Goal: Transaction & Acquisition: Purchase product/service

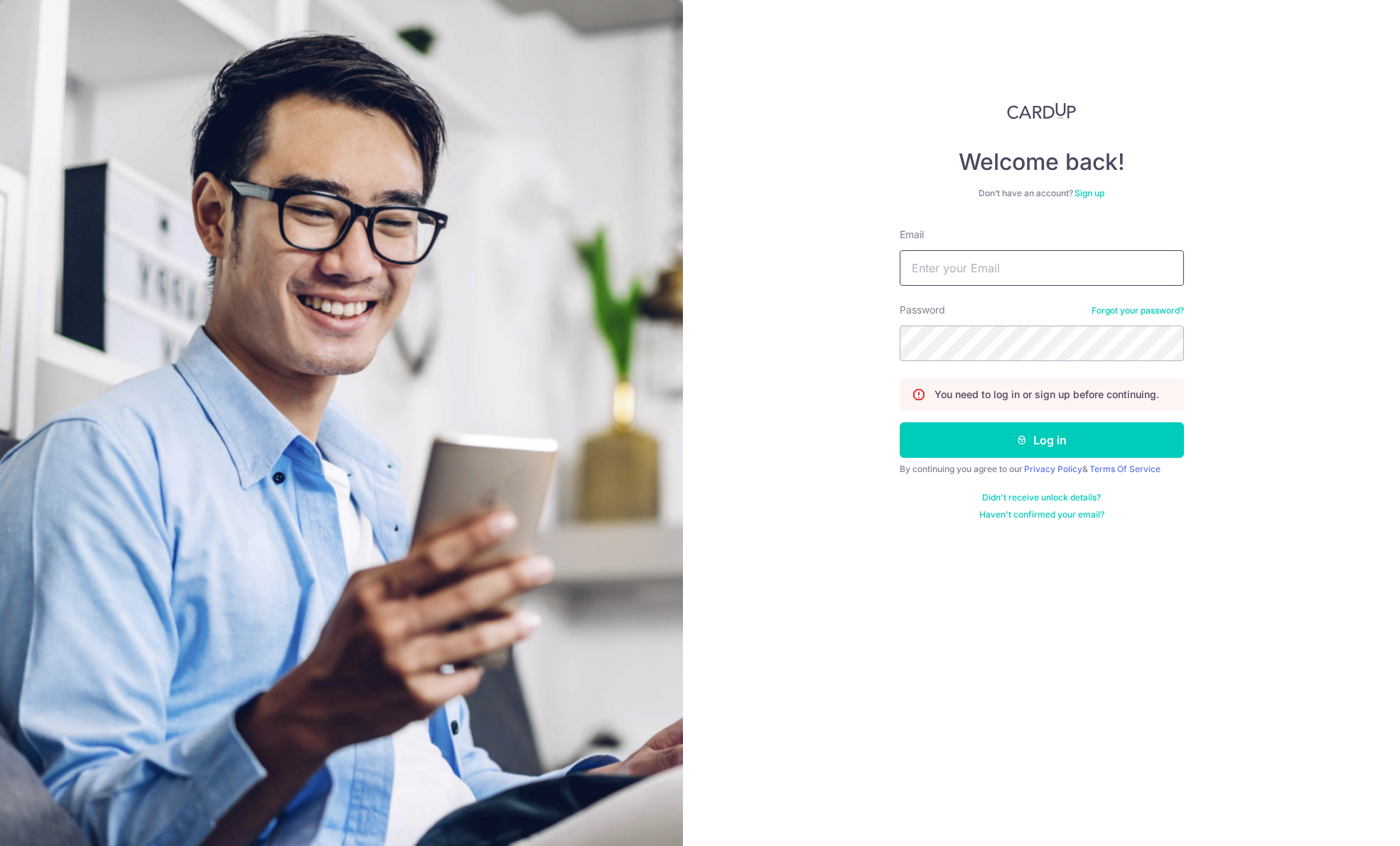
type input "[EMAIL_ADDRESS][DOMAIN_NAME]"
click at [1056, 474] on div "By continuing you agree to our Privacy Policy & Terms Of Service" at bounding box center [1041, 469] width 285 height 12
click at [1058, 444] on button "Log in" at bounding box center [1041, 440] width 285 height 36
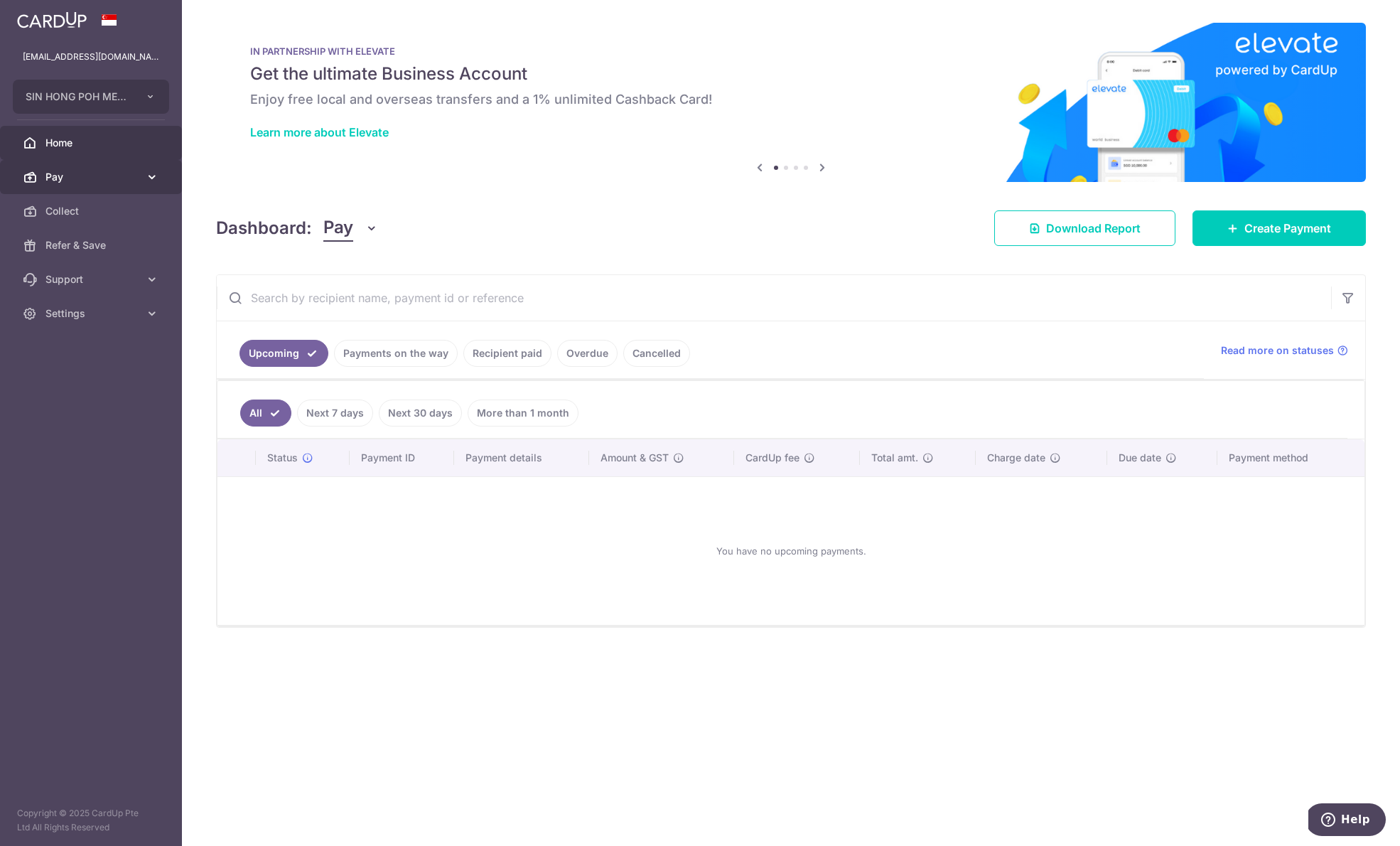
click at [115, 171] on span "Pay" at bounding box center [92, 177] width 94 height 14
click at [113, 209] on span "Payments" at bounding box center [92, 211] width 94 height 14
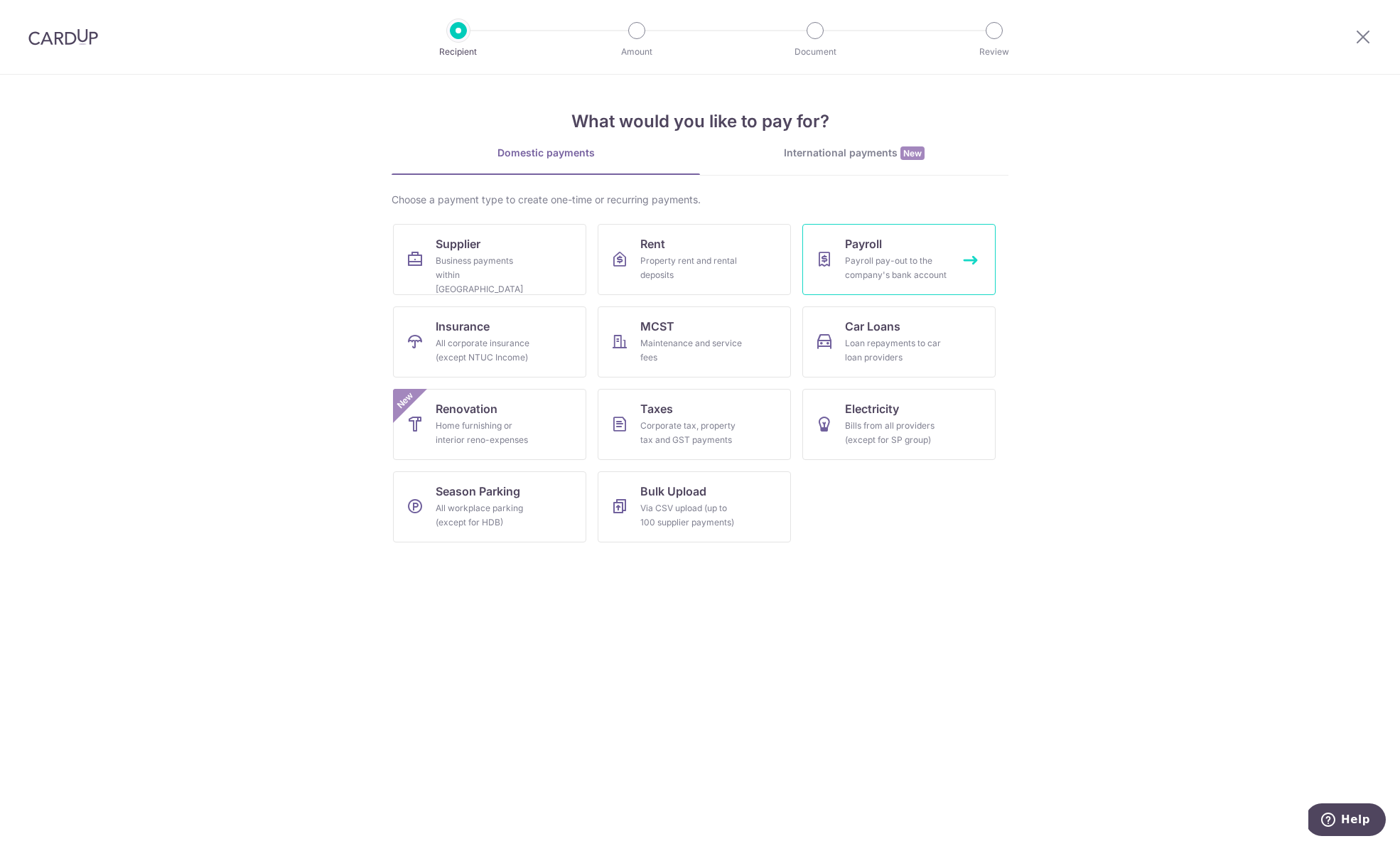
click at [860, 257] on div "Payroll pay-out to the company's bank account" at bounding box center [896, 268] width 103 height 29
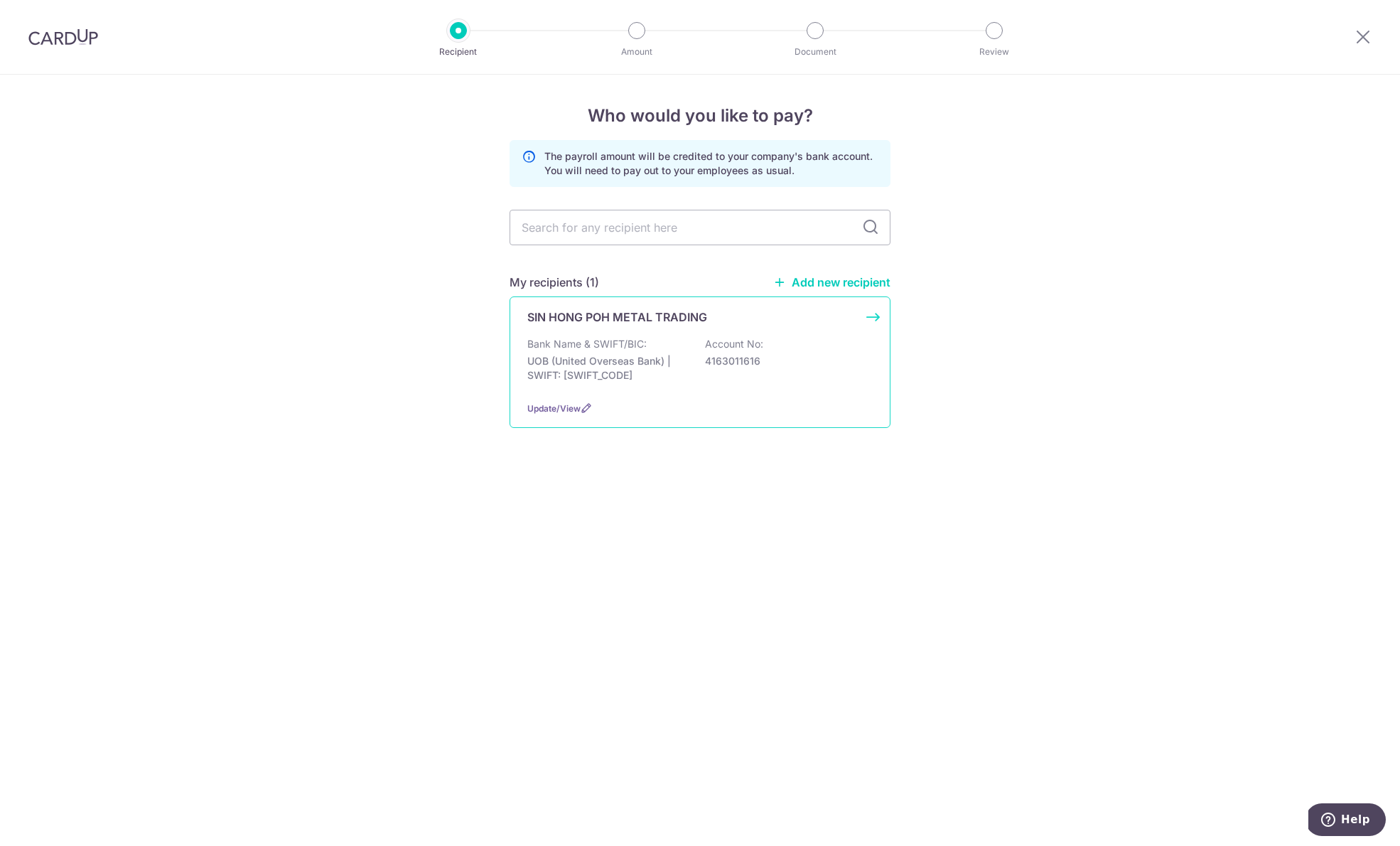
click at [652, 350] on div "Bank Name & SWIFT/BIC: UOB (United Overseas Bank) | SWIFT: UOVBSGSGXXX Account …" at bounding box center [700, 363] width 345 height 52
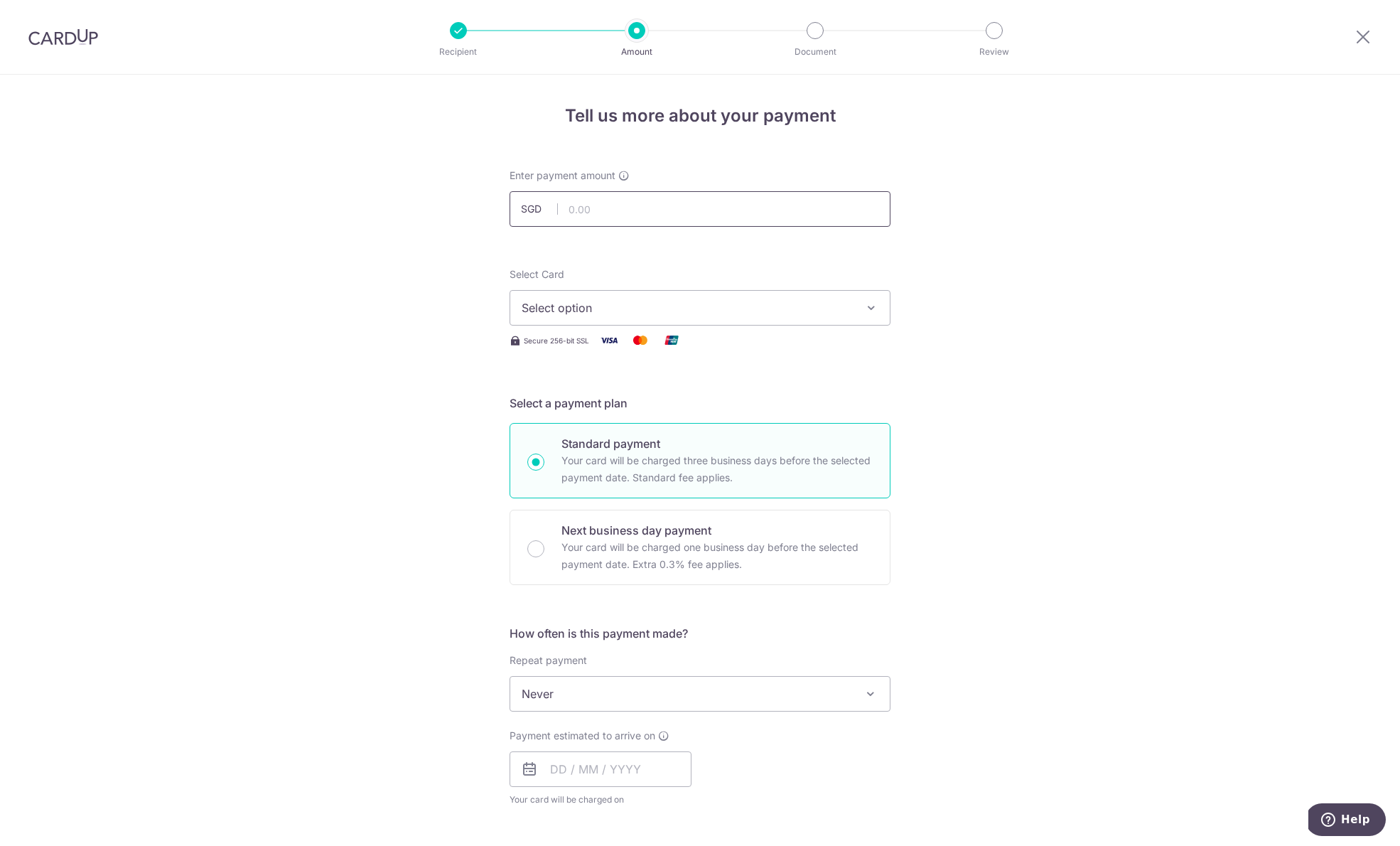
click at [646, 207] on input "text" at bounding box center [700, 209] width 380 height 36
type input "84,000.00"
drag, startPoint x: 398, startPoint y: 419, endPoint x: 591, endPoint y: 325, distance: 214.7
click at [398, 419] on div "Tell us more about your payment Enter payment amount SGD 84,000.00 84000.00 Sel…" at bounding box center [700, 757] width 1400 height 1367
click at [600, 319] on button "Select option" at bounding box center [700, 307] width 380 height 36
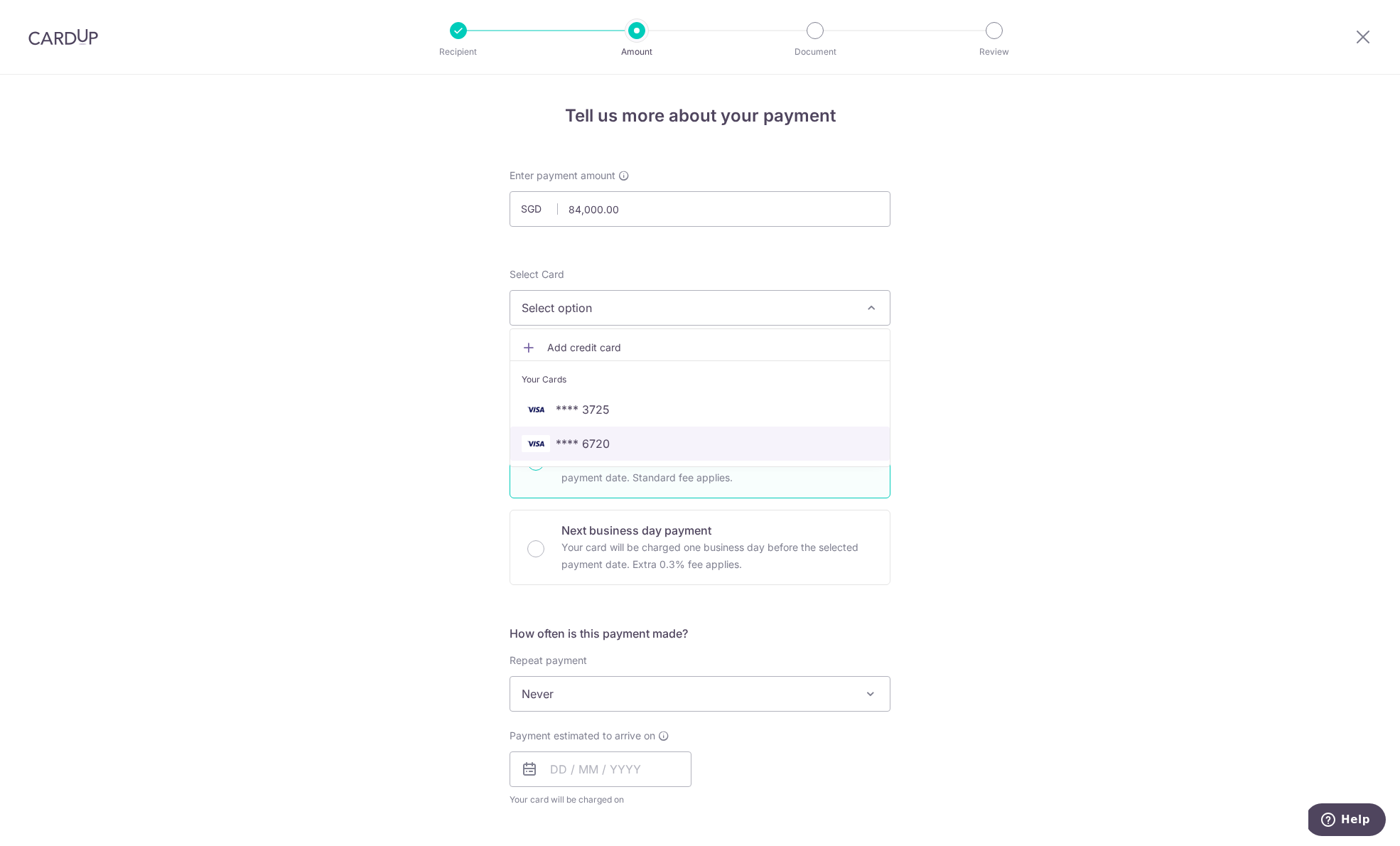
click at [606, 435] on span "**** 6720" at bounding box center [700, 443] width 357 height 17
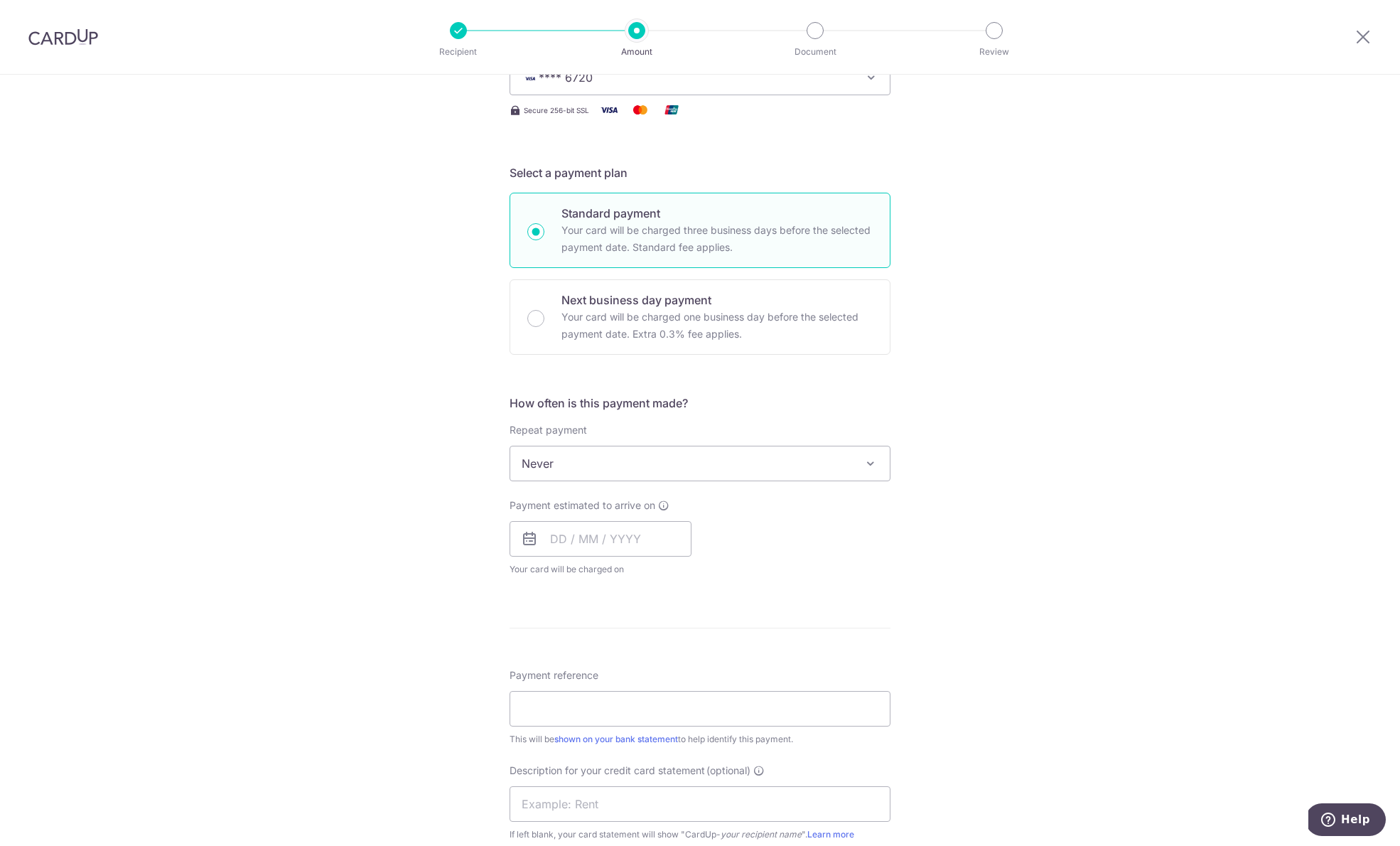
scroll to position [235, 0]
click at [599, 535] on input "text" at bounding box center [601, 534] width 182 height 36
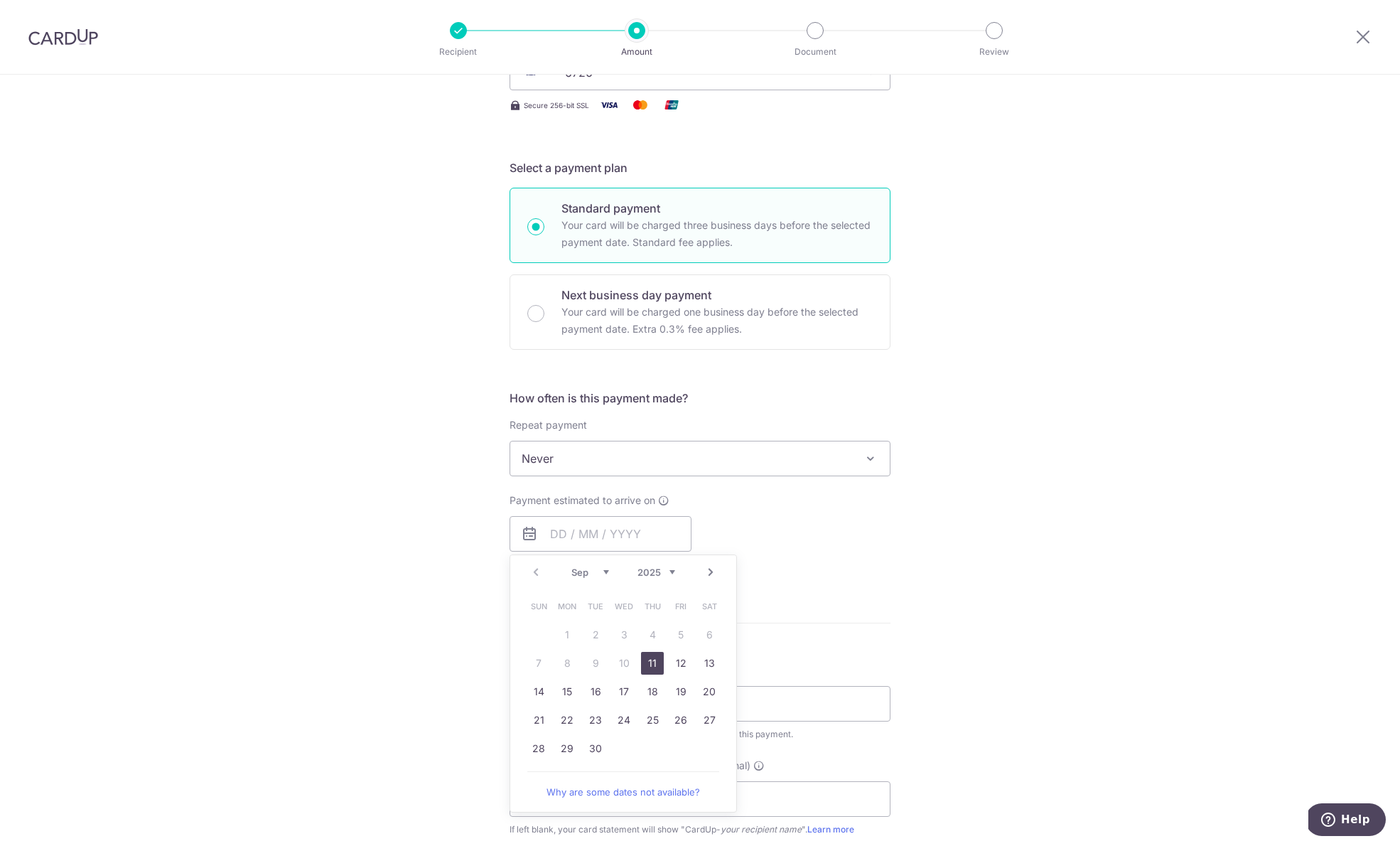
click at [651, 659] on link "11" at bounding box center [652, 662] width 23 height 23
type input "[DATE]"
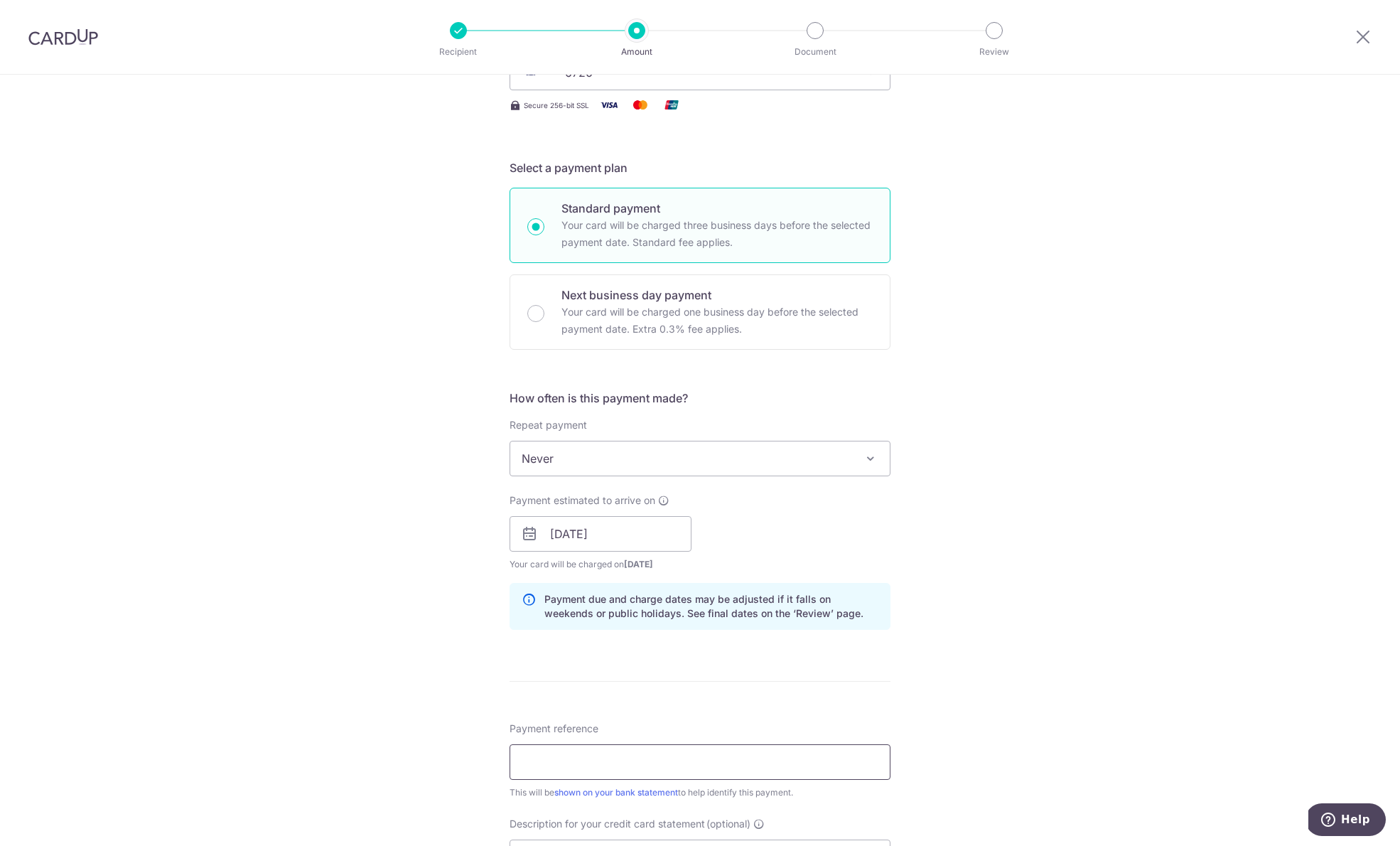
click at [633, 753] on input "Payment reference" at bounding box center [700, 762] width 380 height 36
type input "Aug Salary"
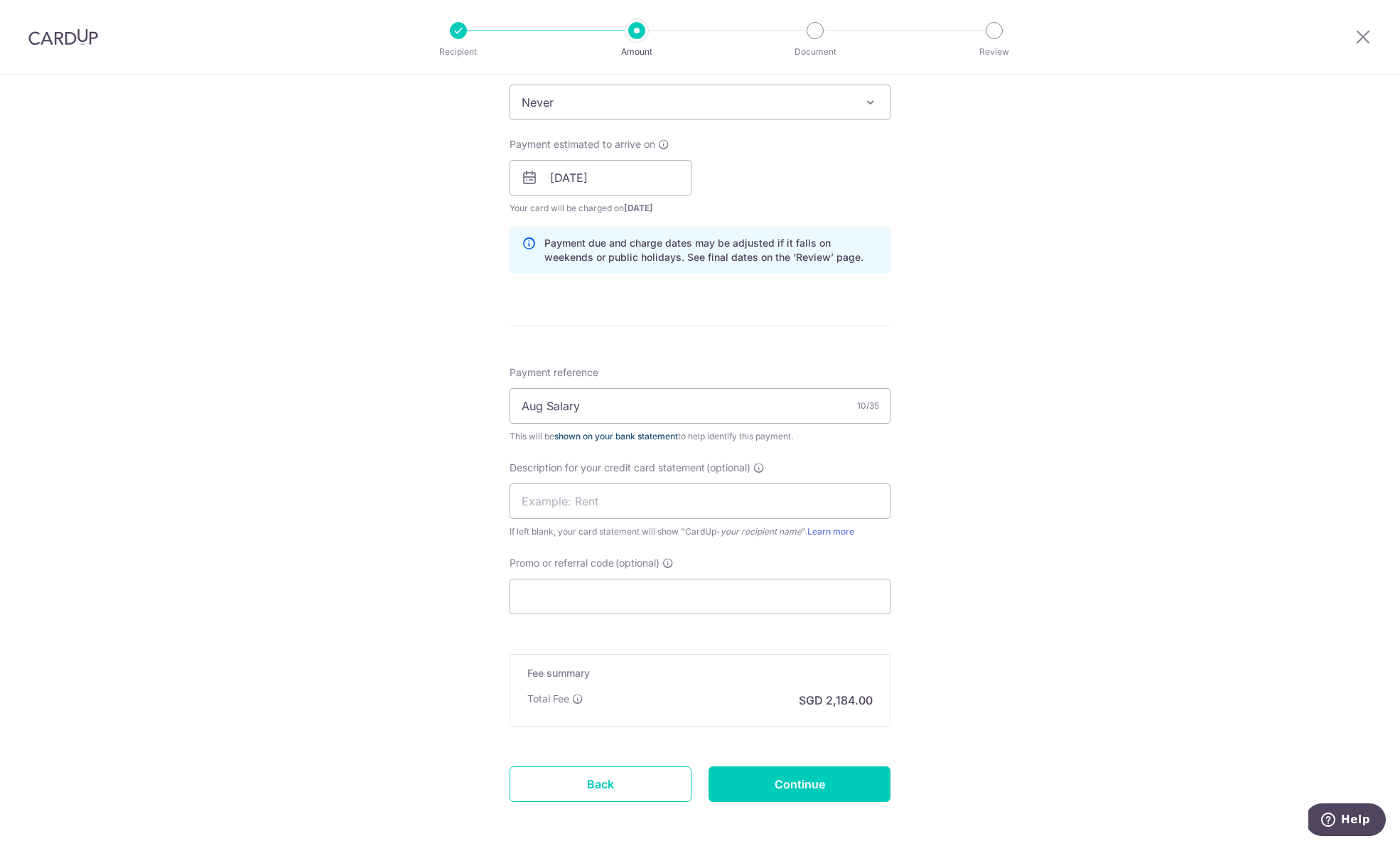
scroll to position [654, 0]
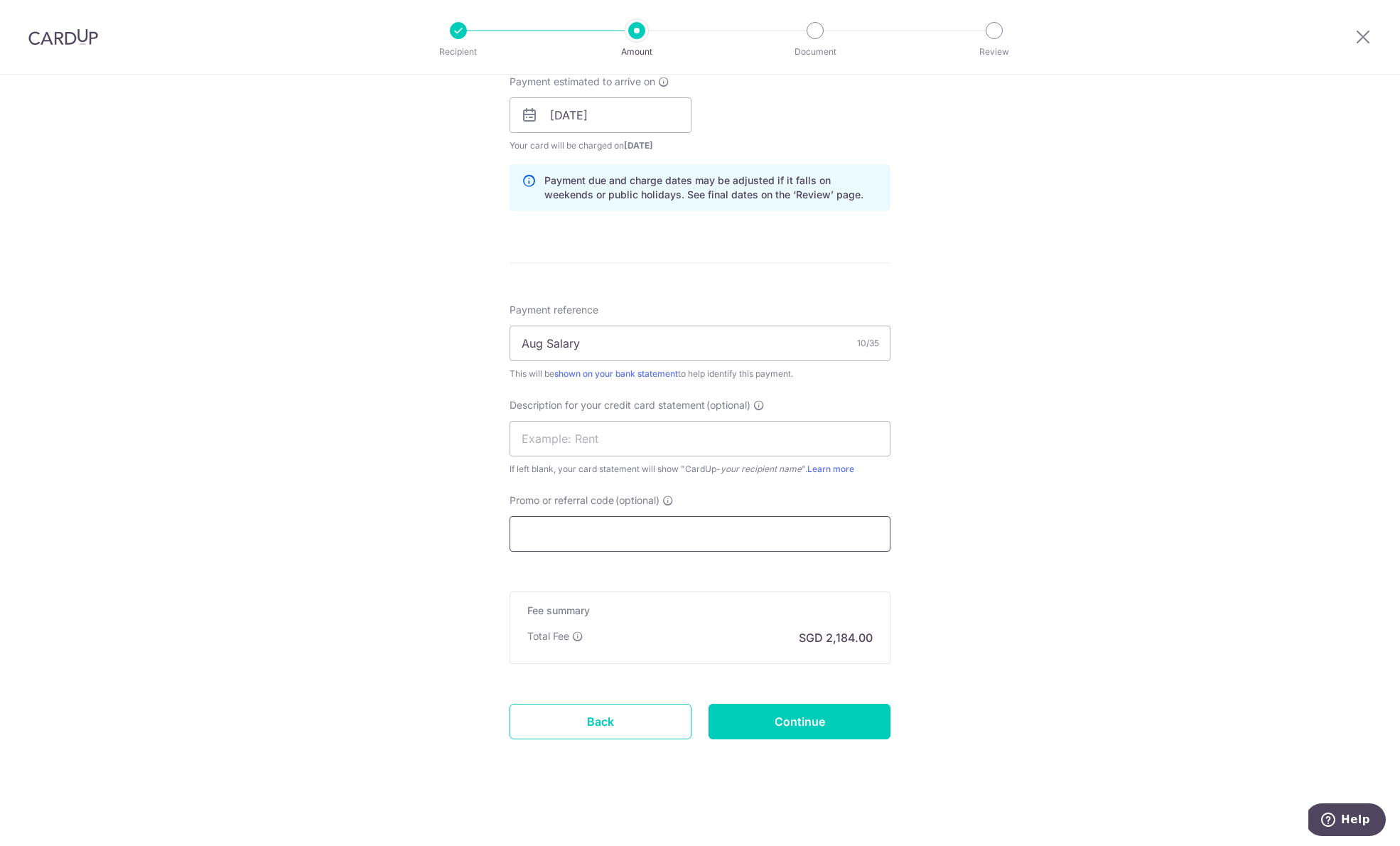
click at [626, 541] on input "Promo or referral code (optional)" at bounding box center [700, 534] width 380 height 36
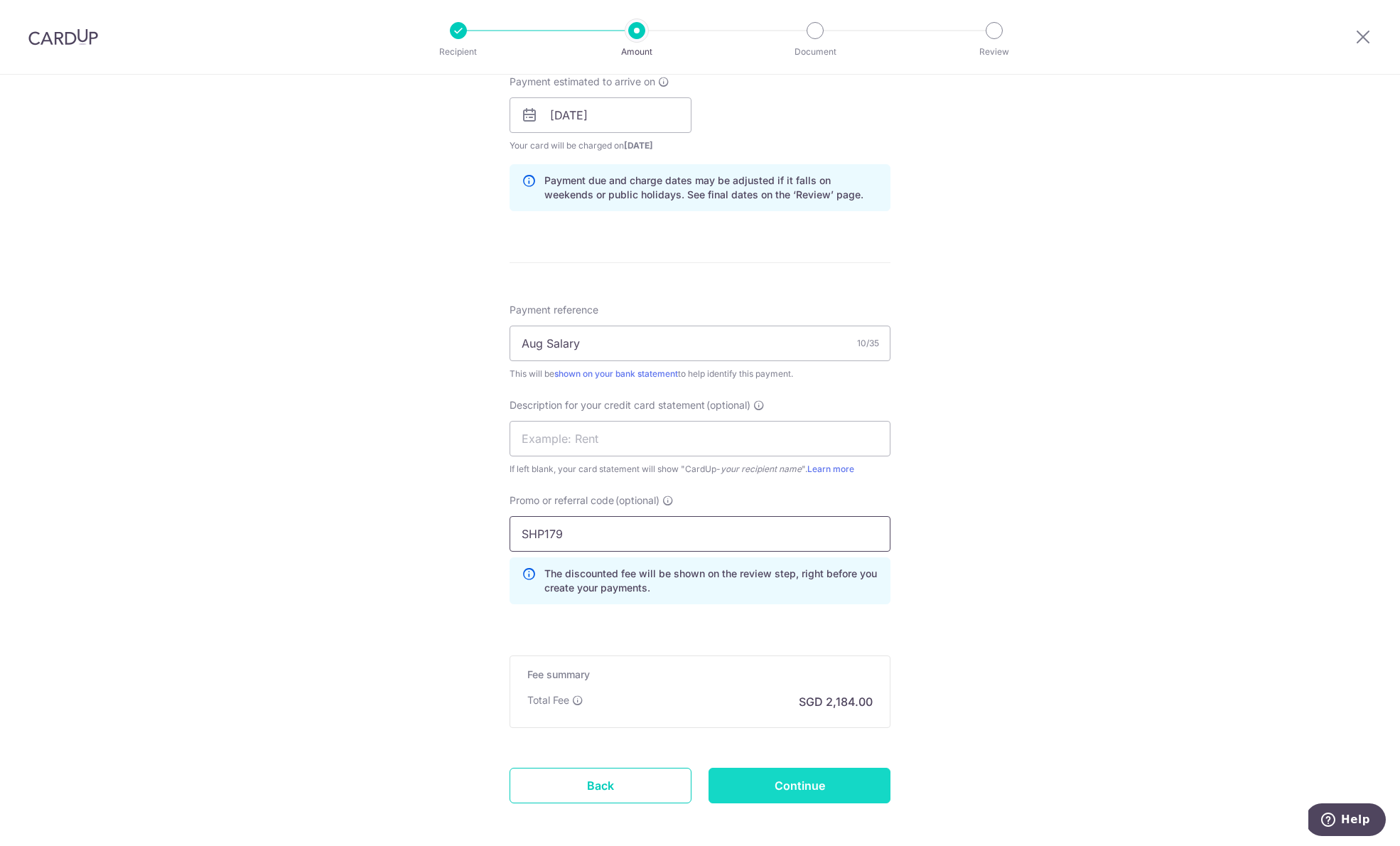
type input "SHP179"
click at [776, 781] on input "Continue" at bounding box center [799, 786] width 182 height 36
type input "Create Schedule"
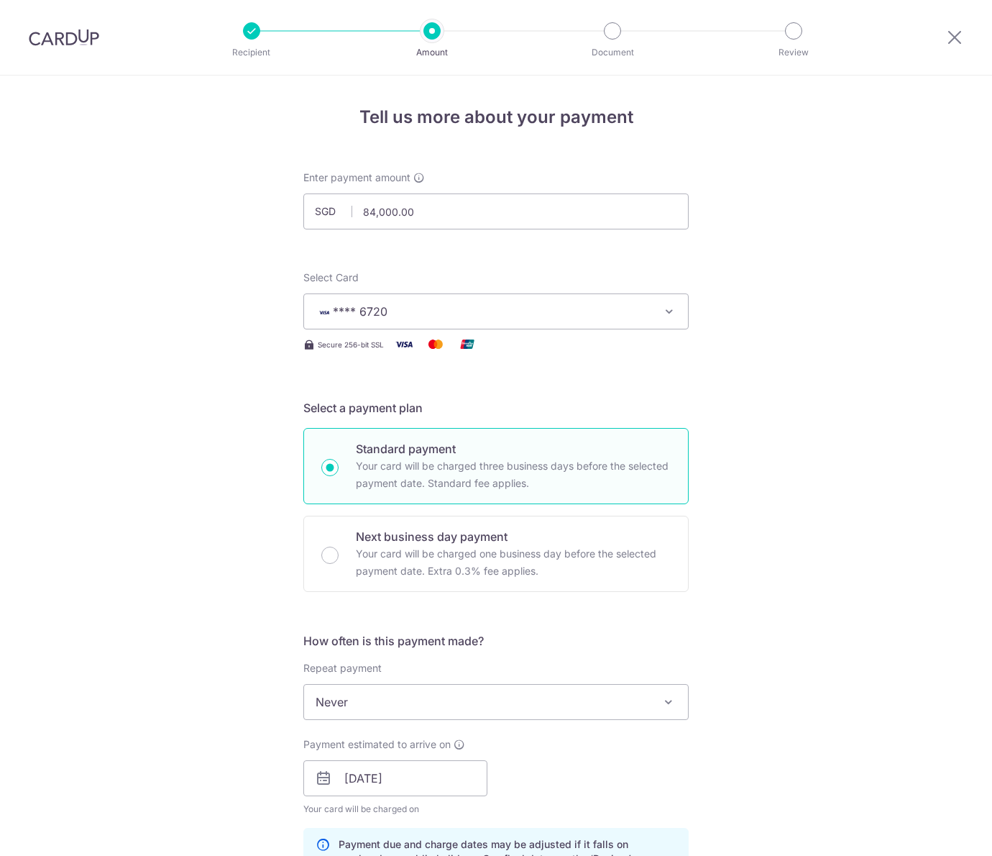
click at [484, 223] on input "84,000.00" at bounding box center [495, 211] width 385 height 36
click at [486, 222] on input "858505" at bounding box center [495, 211] width 385 height 36
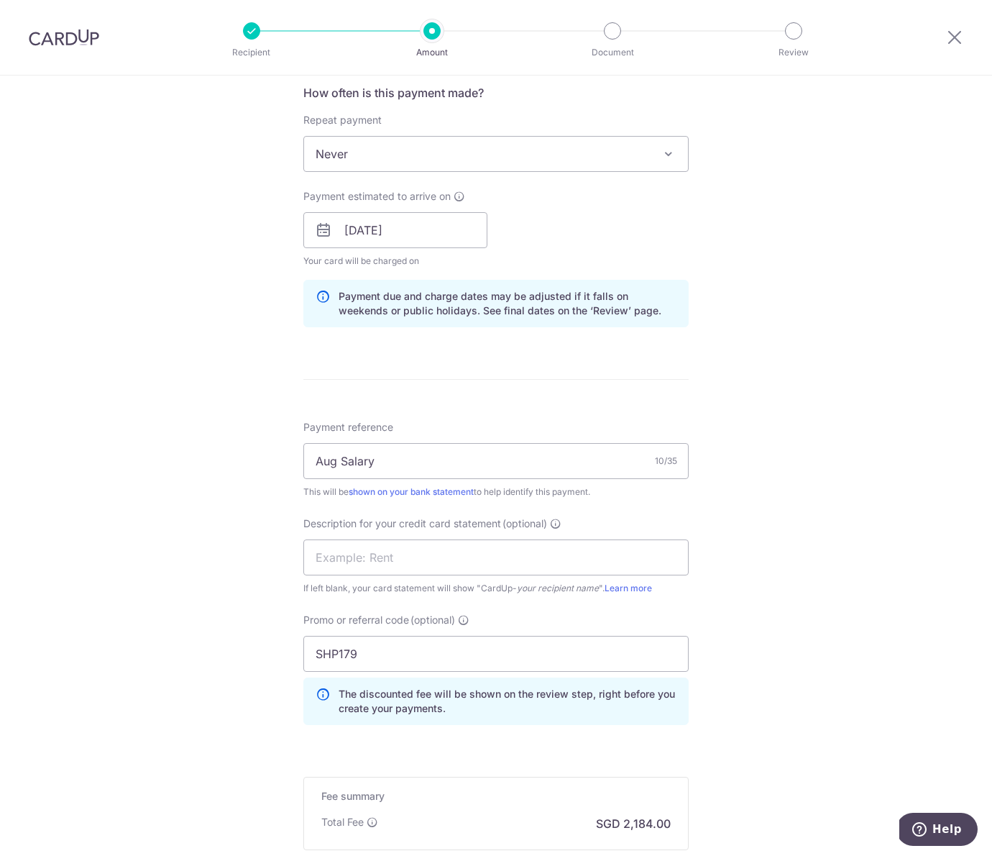
scroll to position [726, 0]
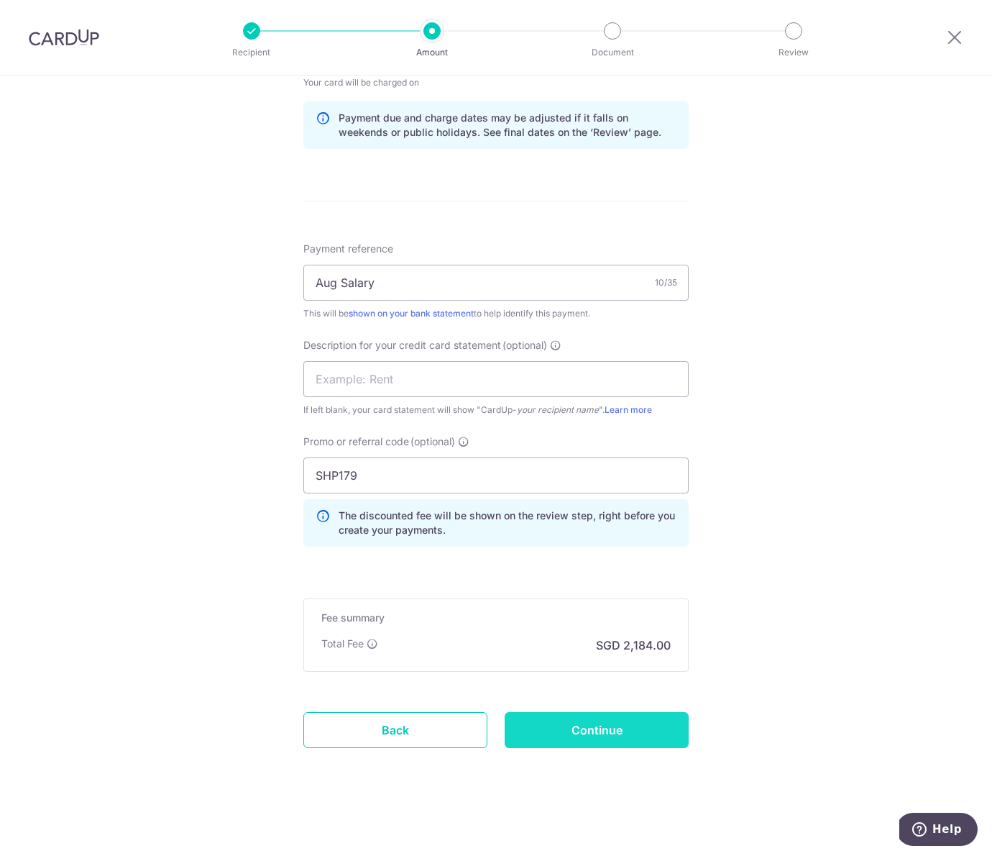
click at [639, 725] on input "Continue" at bounding box center [597, 730] width 184 height 36
type input "85,000.00"
type input "Update Schedule"
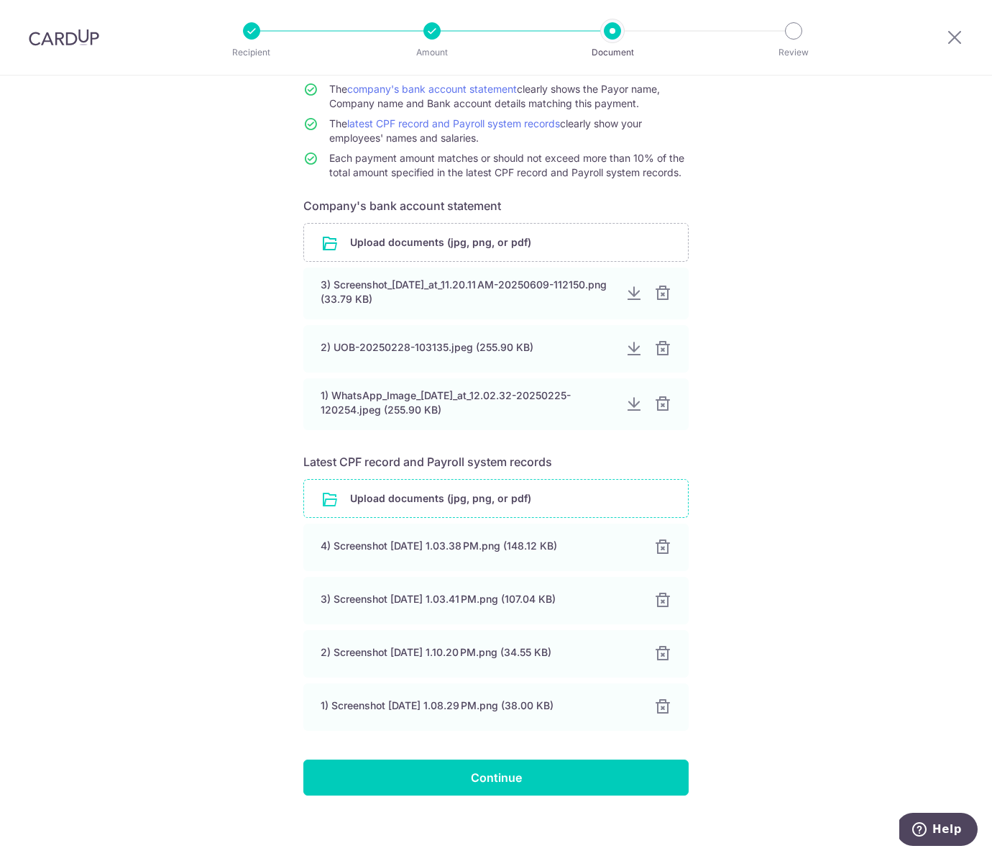
scroll to position [143, 0]
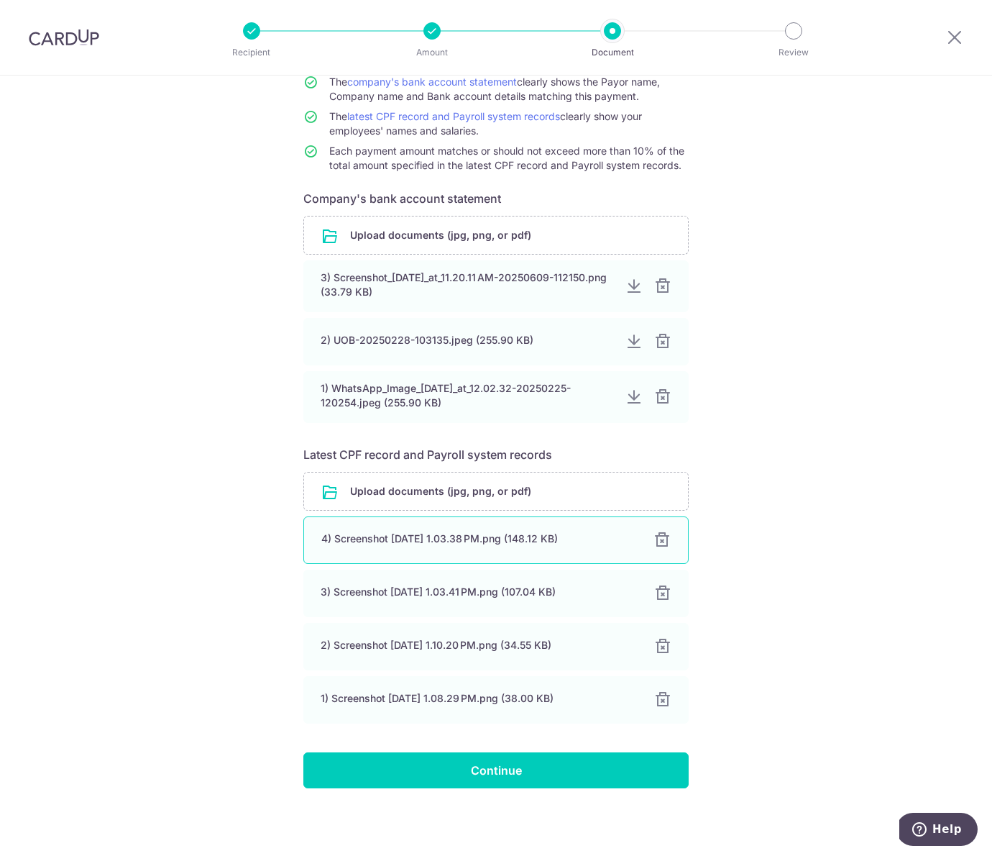
click at [664, 541] on div at bounding box center [662, 539] width 17 height 17
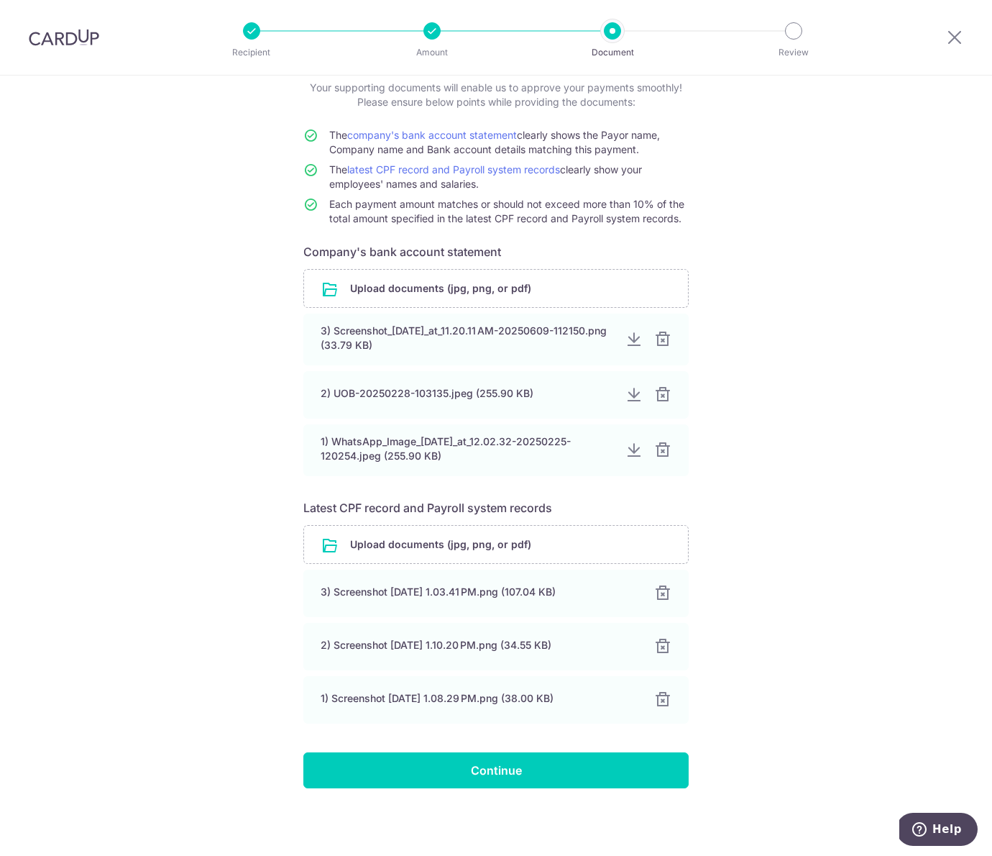
click at [664, 541] on input "file" at bounding box center [496, 544] width 384 height 37
click at [661, 595] on div at bounding box center [662, 593] width 17 height 17
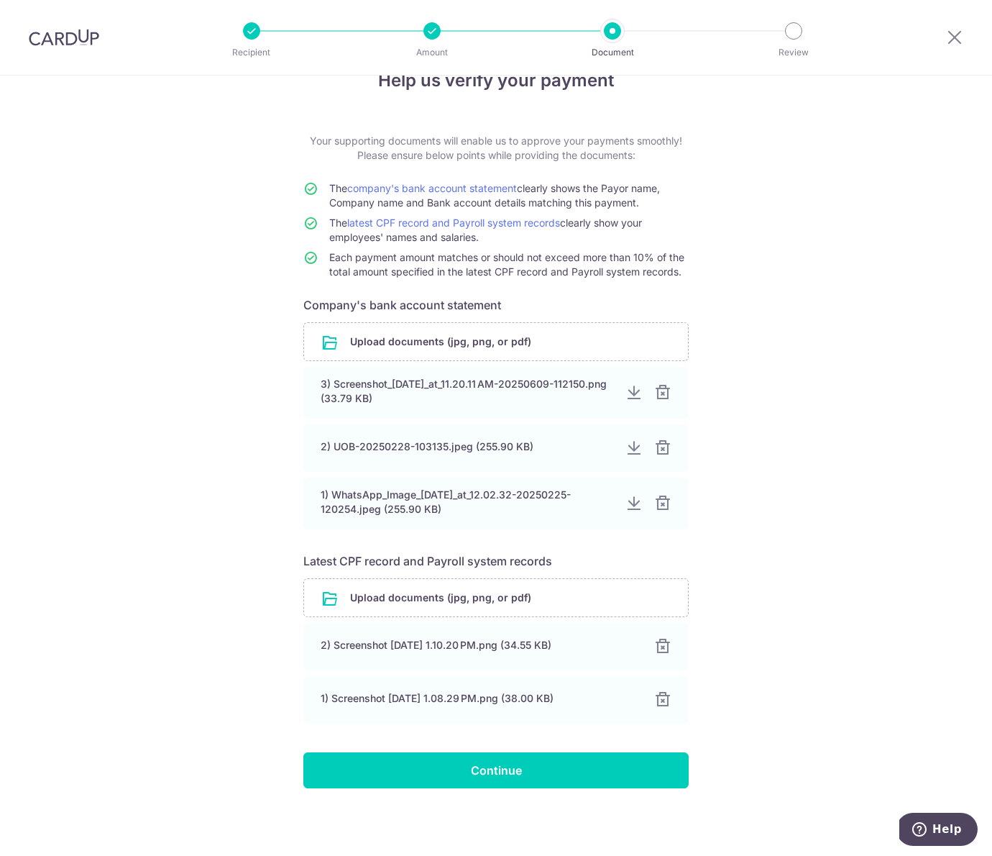
scroll to position [37, 0]
click at [659, 649] on div at bounding box center [662, 646] width 17 height 17
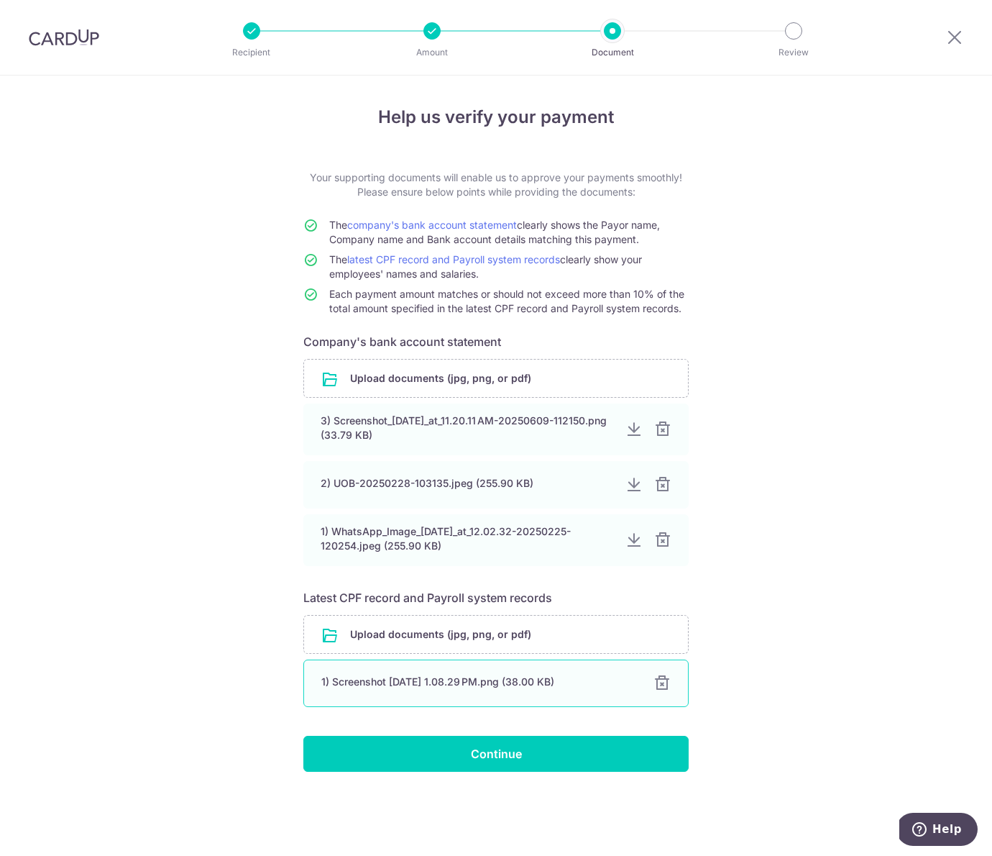
click at [662, 677] on div at bounding box center [662, 682] width 17 height 17
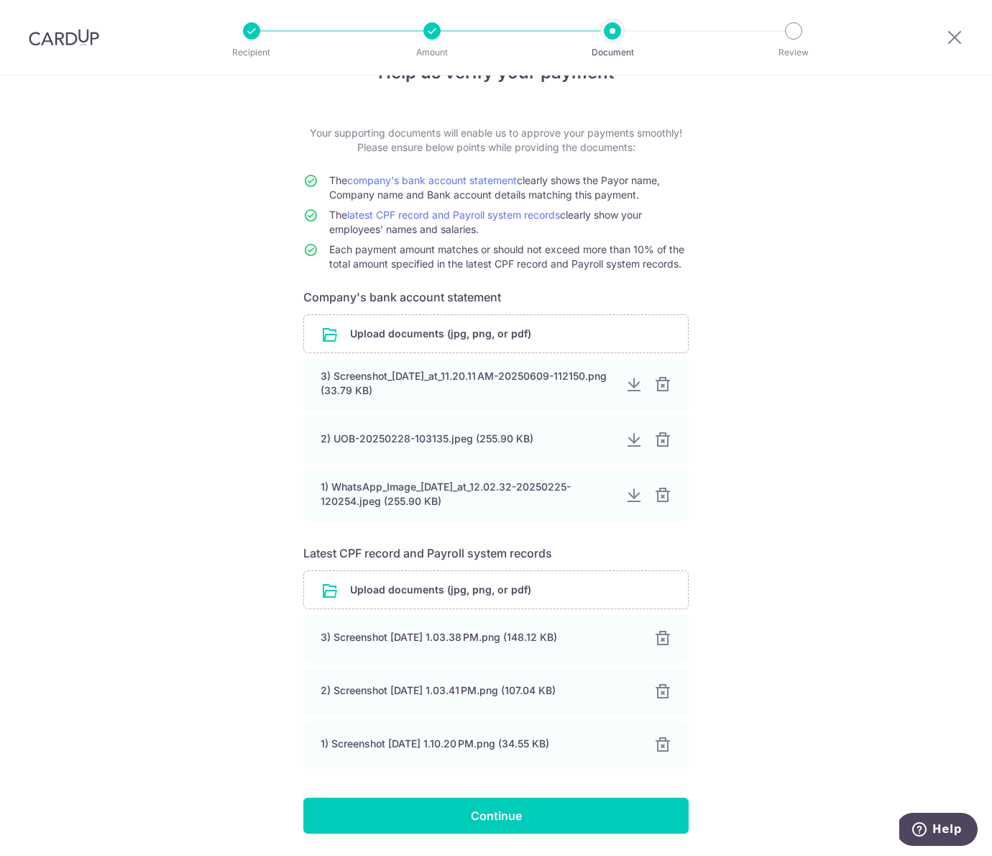
scroll to position [90, 0]
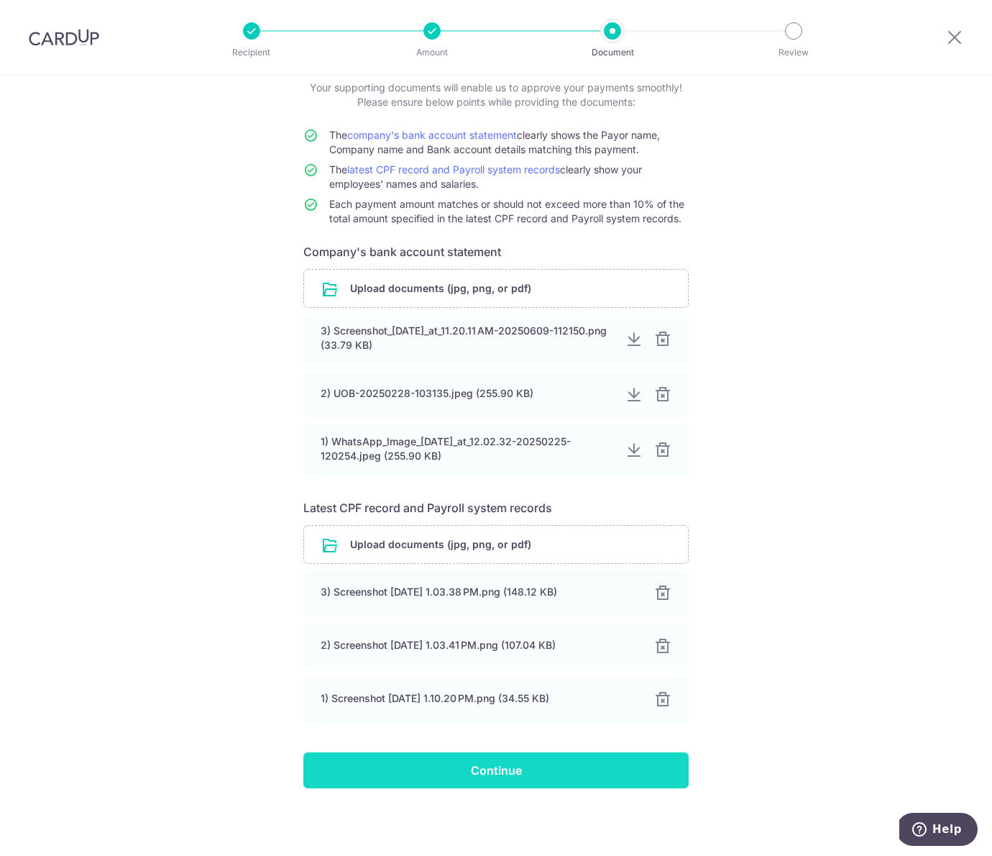
click at [491, 768] on input "Continue" at bounding box center [495, 770] width 385 height 36
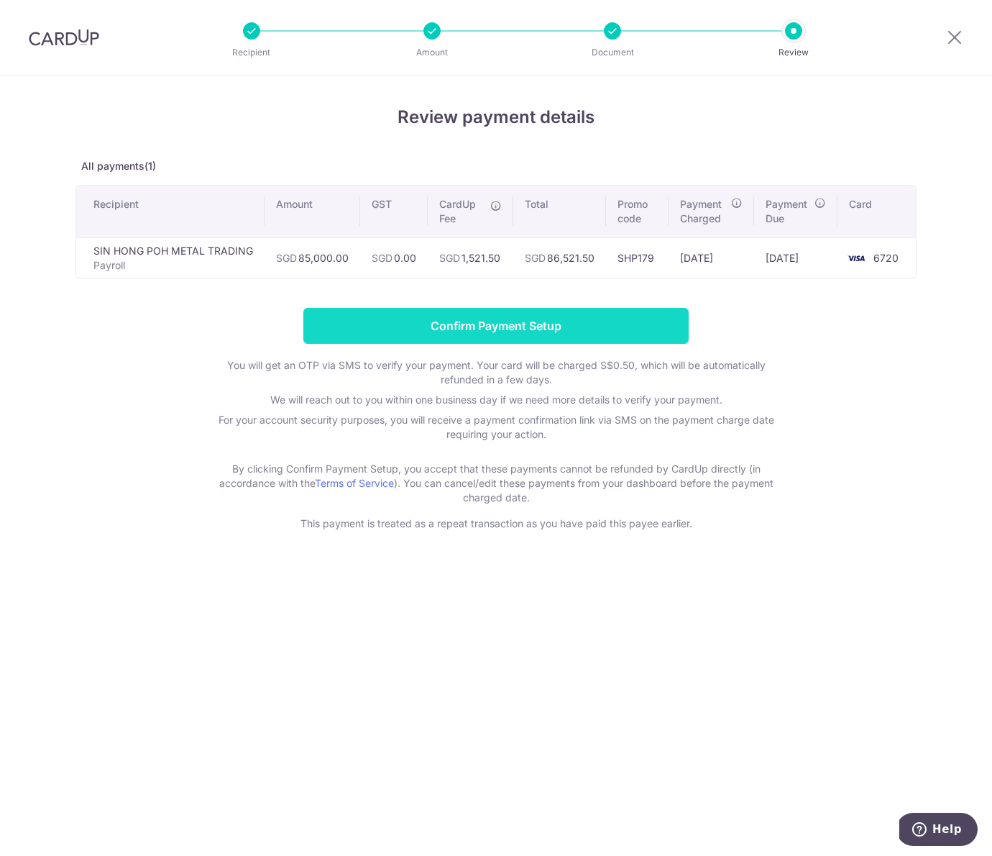
click at [539, 327] on input "Confirm Payment Setup" at bounding box center [495, 326] width 385 height 36
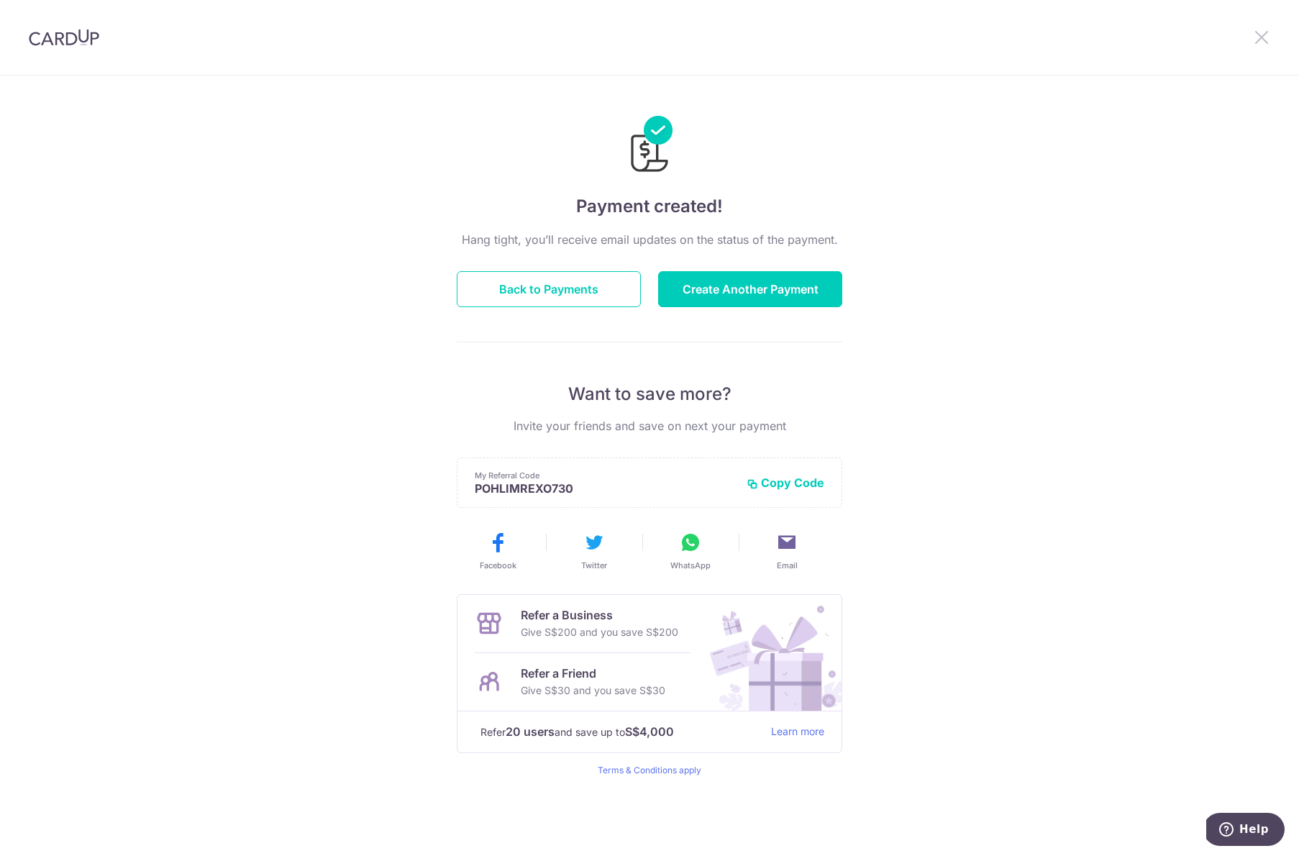
click at [1263, 32] on icon at bounding box center [1261, 37] width 17 height 18
